Goal: Information Seeking & Learning: Learn about a topic

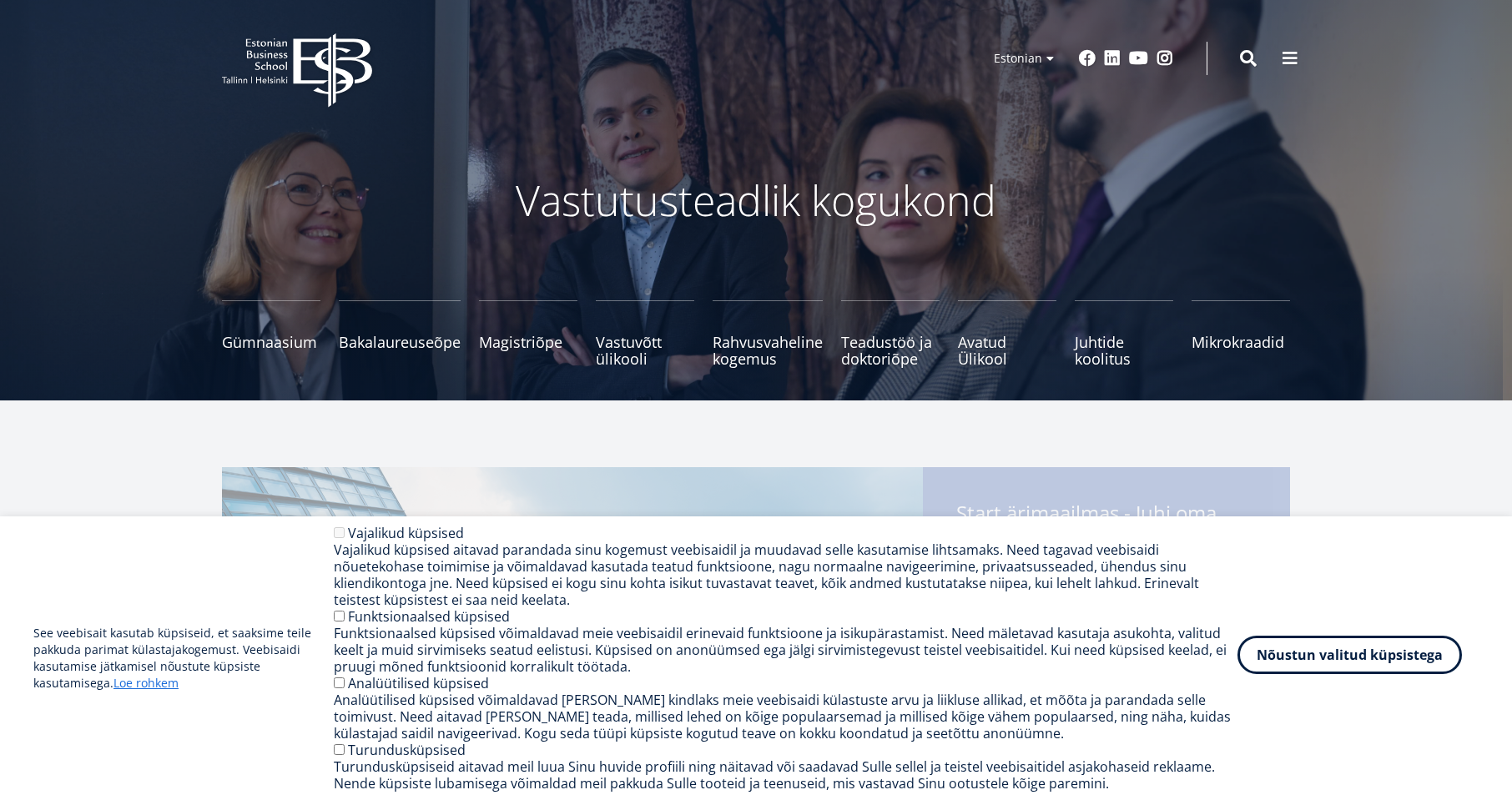
click at [1366, 651] on button "Nõustun valitud küpsistega" at bounding box center [1350, 655] width 224 height 38
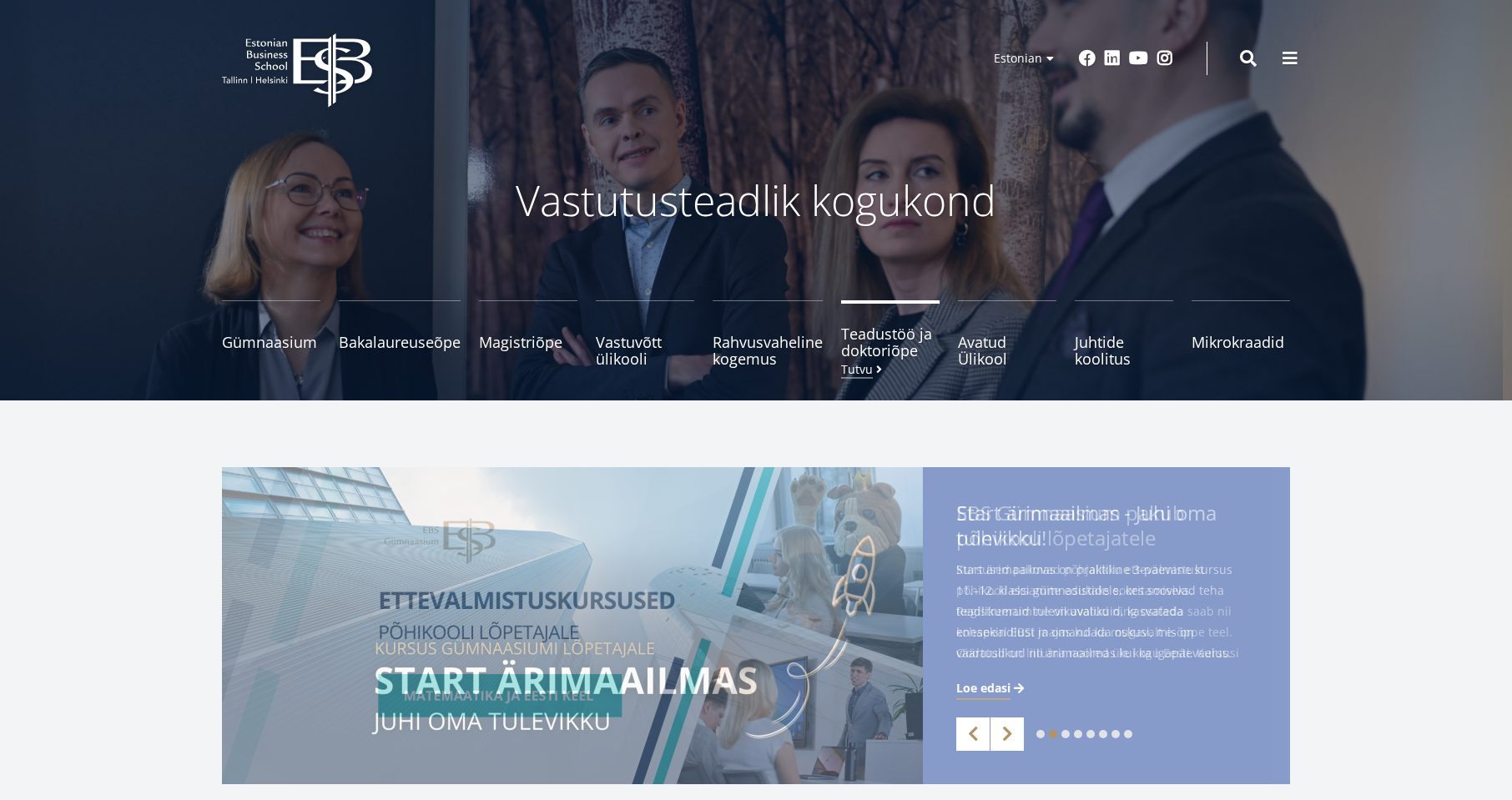
click at [869, 341] on span "Teadustöö ja doktoriõpe Tutvu" at bounding box center [891, 342] width 99 height 33
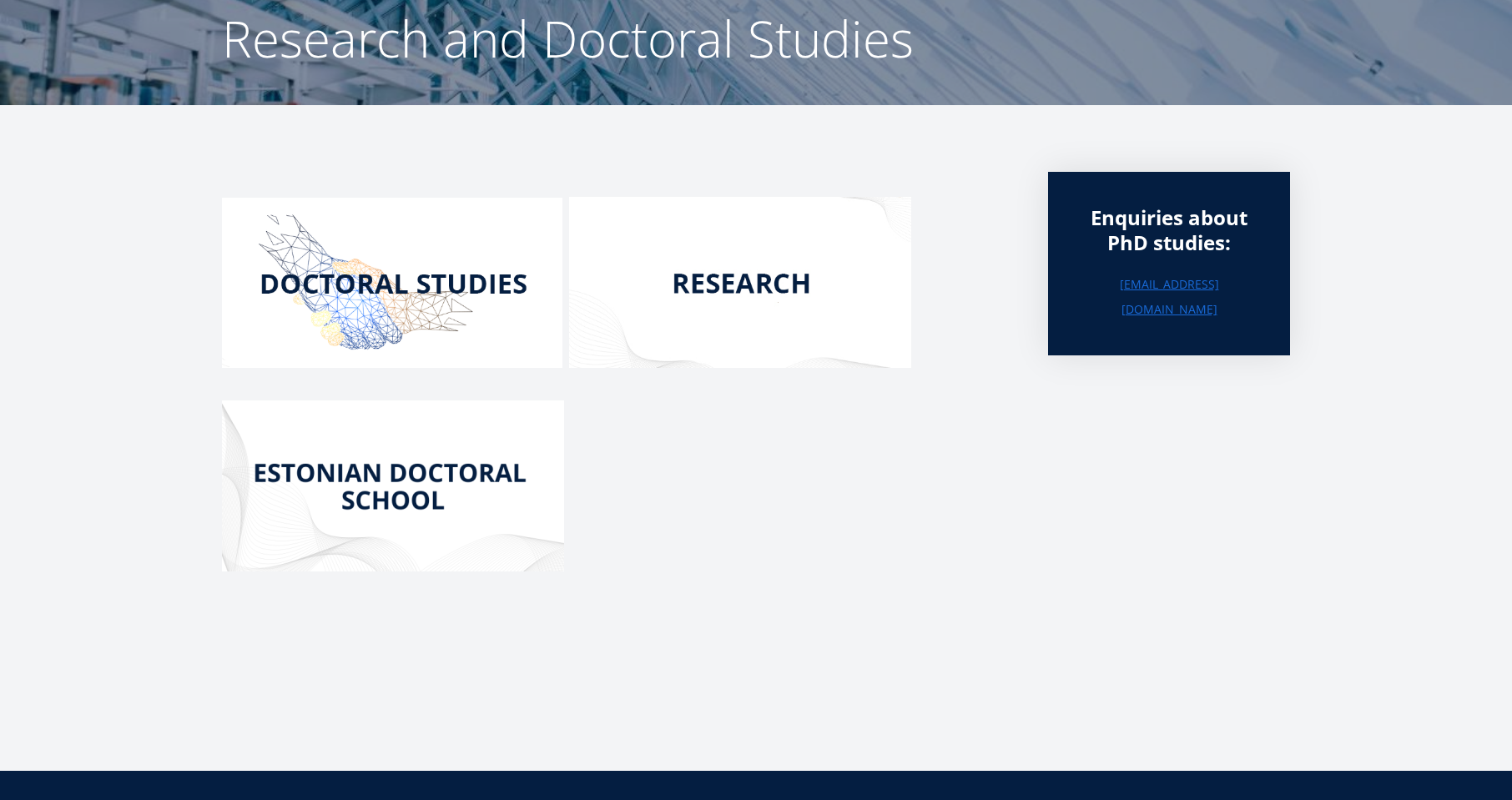
scroll to position [167, 0]
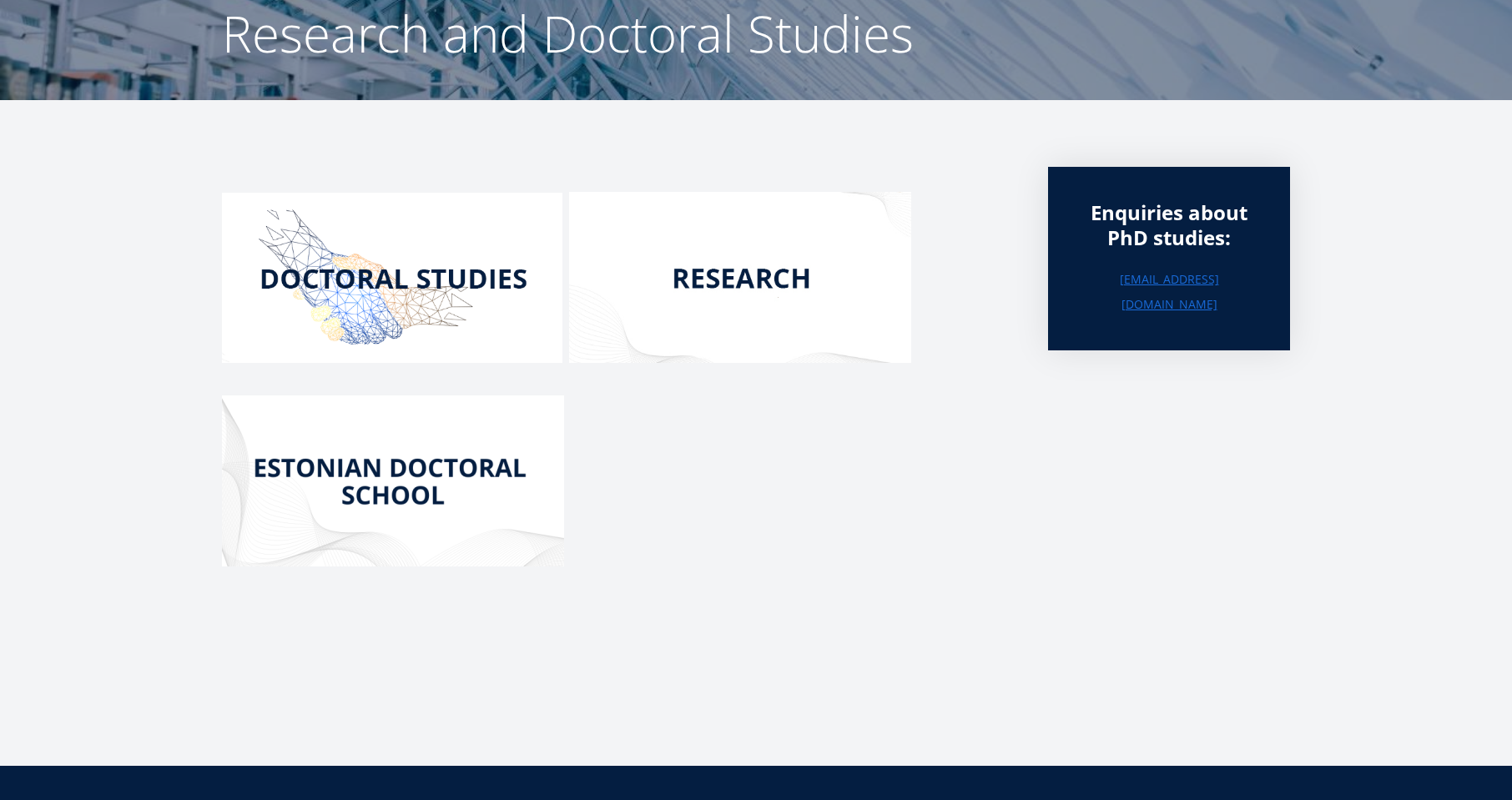
click at [406, 487] on img at bounding box center [392, 481] width 342 height 171
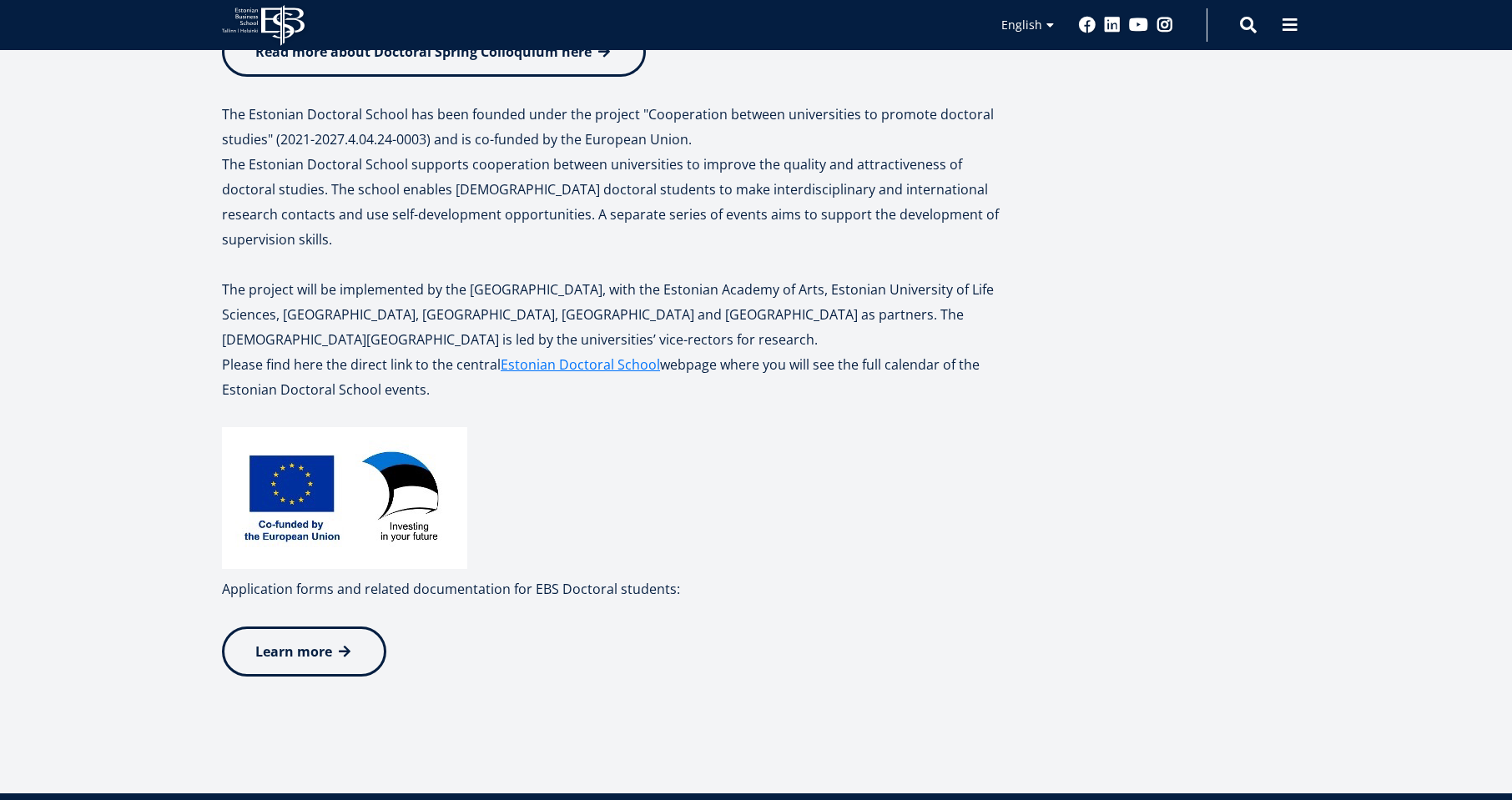
scroll to position [584, 0]
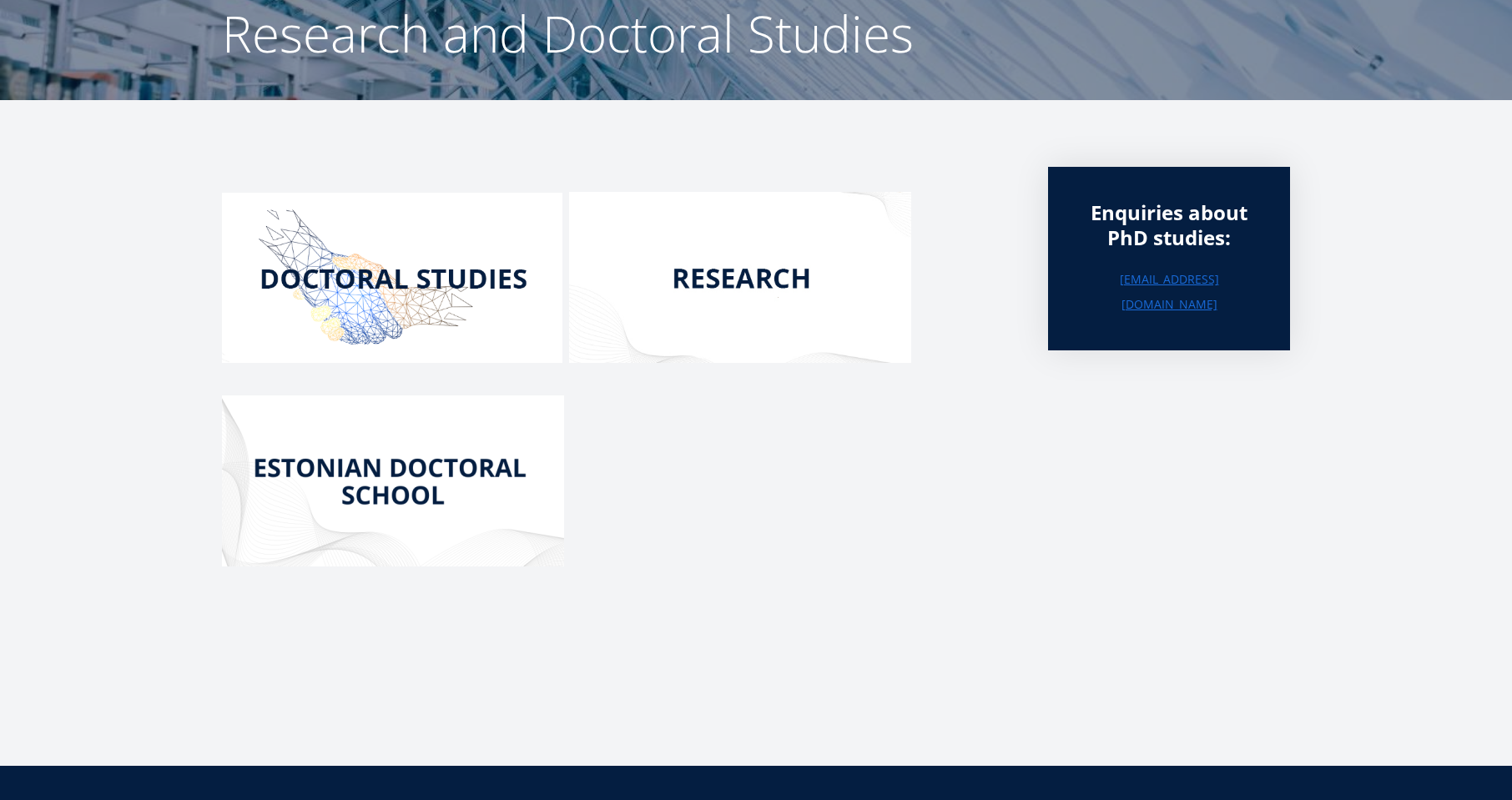
click at [410, 298] on img at bounding box center [391, 278] width 340 height 171
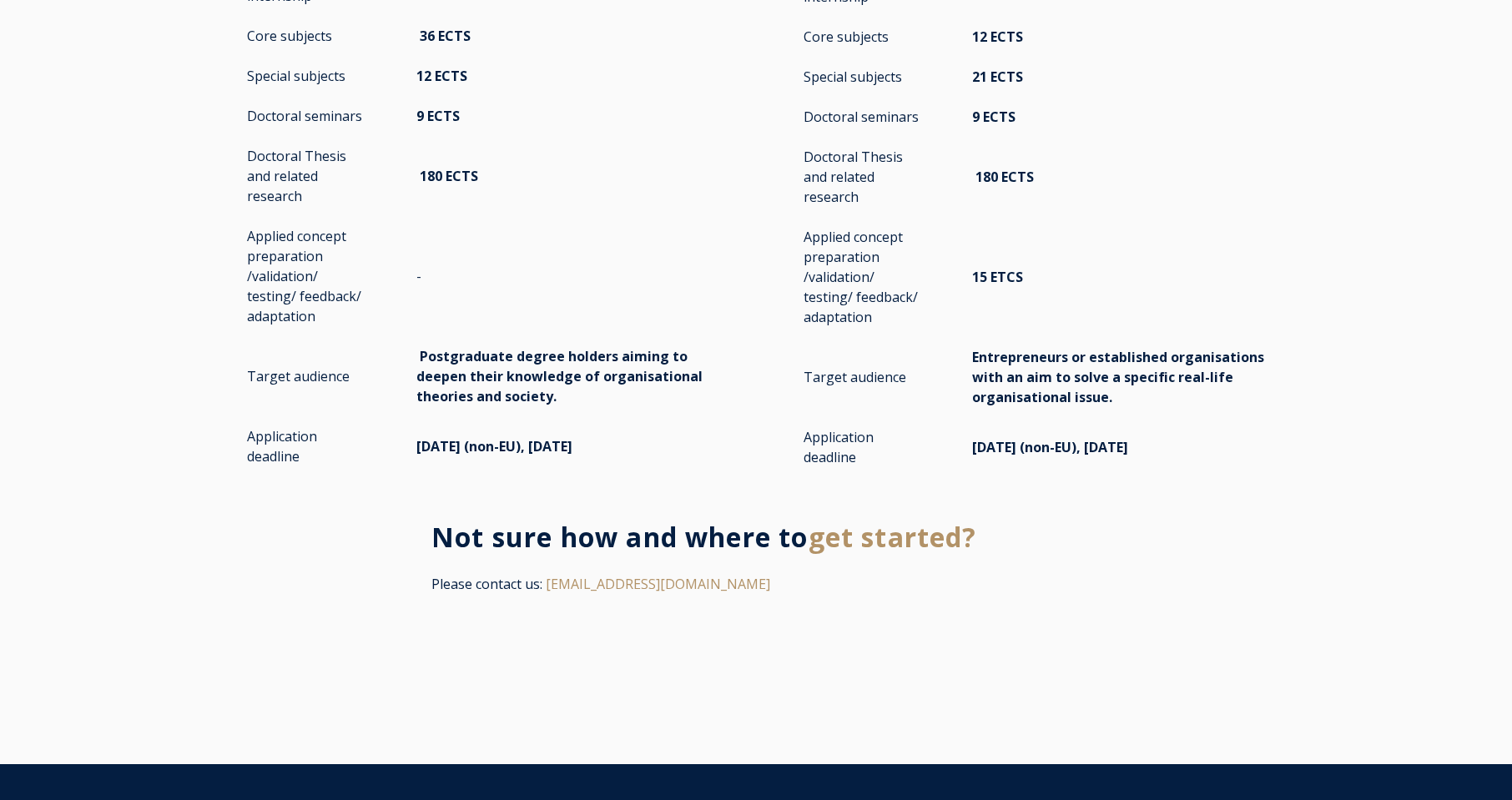
scroll to position [3254, 0]
